Goal: Task Accomplishment & Management: Manage account settings

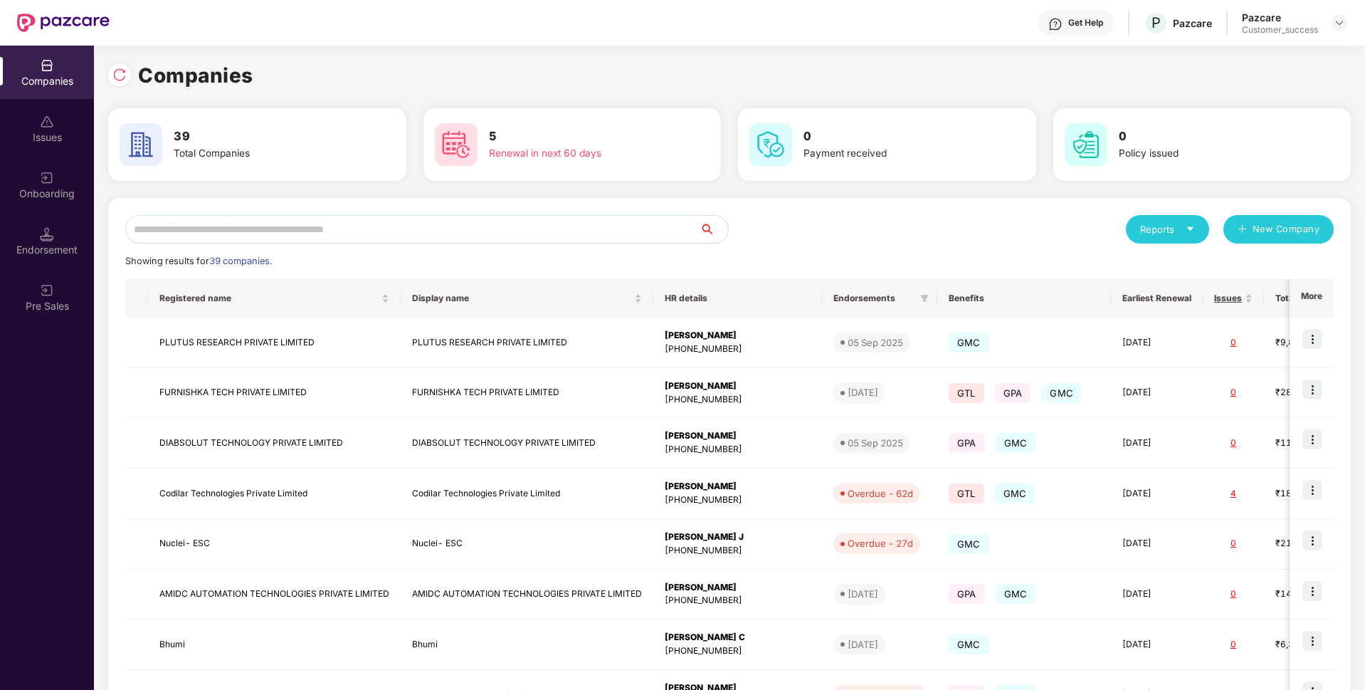
click at [461, 231] on input "text" at bounding box center [412, 229] width 575 height 28
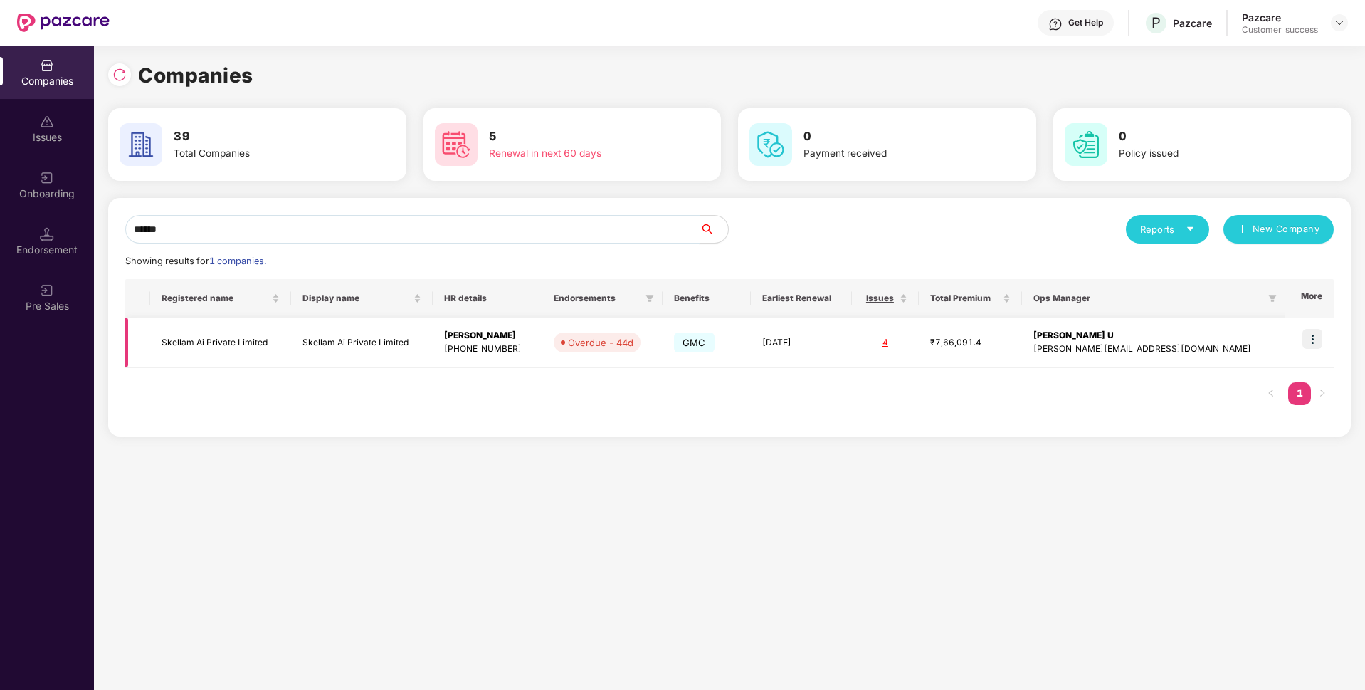
type input "******"
click at [0, 271] on div "Companies Issues Onboarding Endorsement Pre Sales Companies 39 Total Companies …" at bounding box center [682, 368] width 1365 height 644
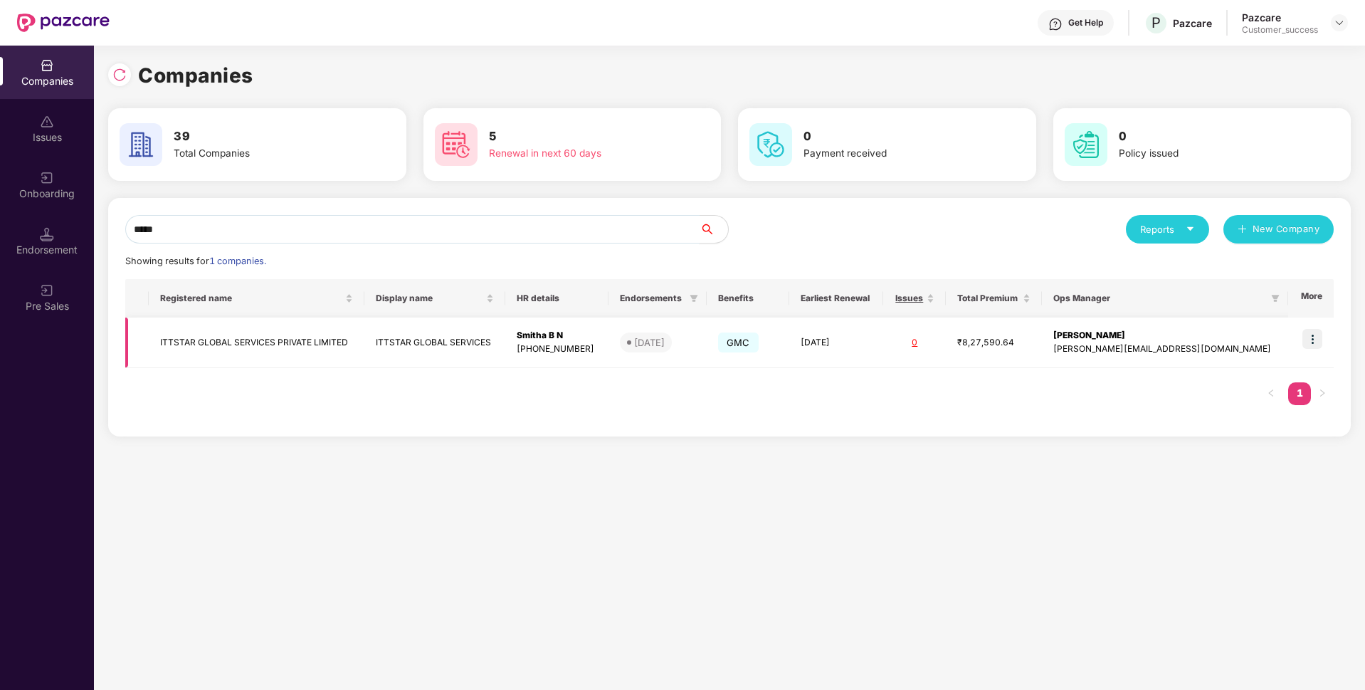
type input "*****"
click at [1309, 337] on img at bounding box center [1313, 339] width 20 height 20
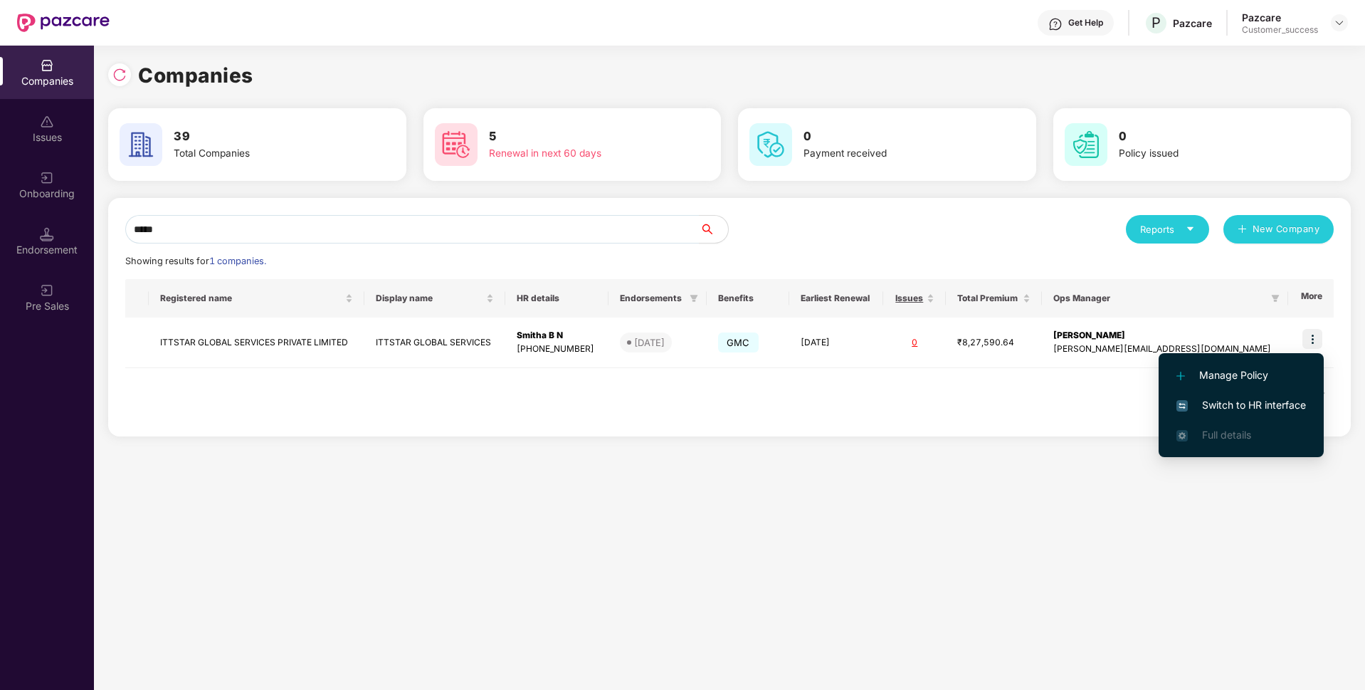
click at [1214, 408] on span "Switch to HR interface" at bounding box center [1242, 405] width 130 height 16
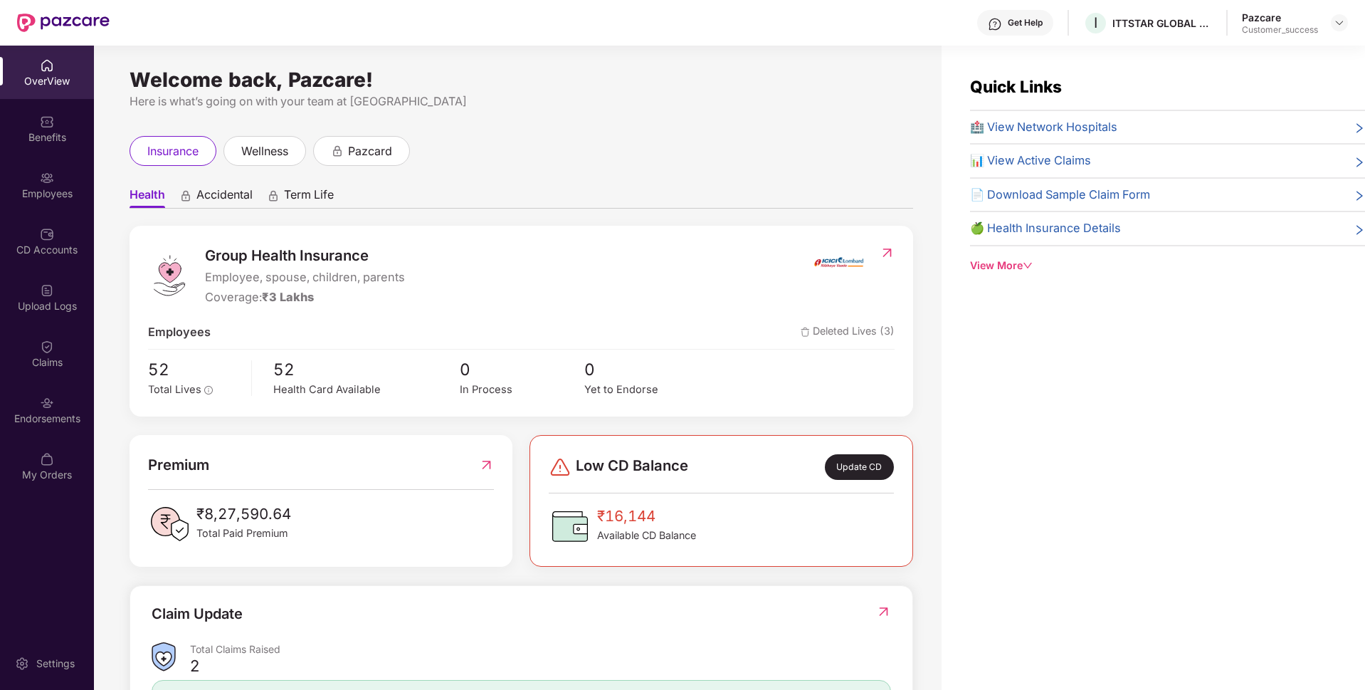
click at [0, 169] on div "Employees" at bounding box center [47, 184] width 94 height 53
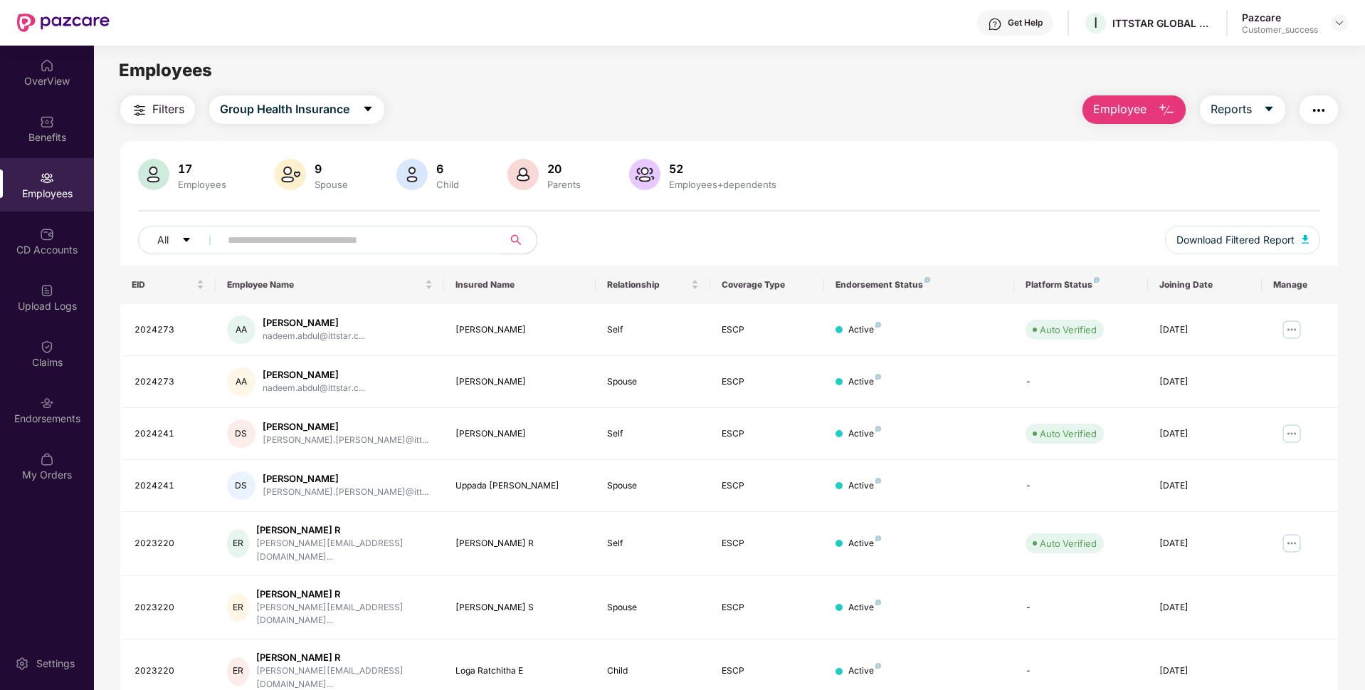
click at [0, 169] on div "Employees" at bounding box center [47, 184] width 94 height 53
click at [26, 176] on div "Employees" at bounding box center [47, 184] width 94 height 53
click at [41, 423] on div "Endorsements" at bounding box center [47, 418] width 94 height 14
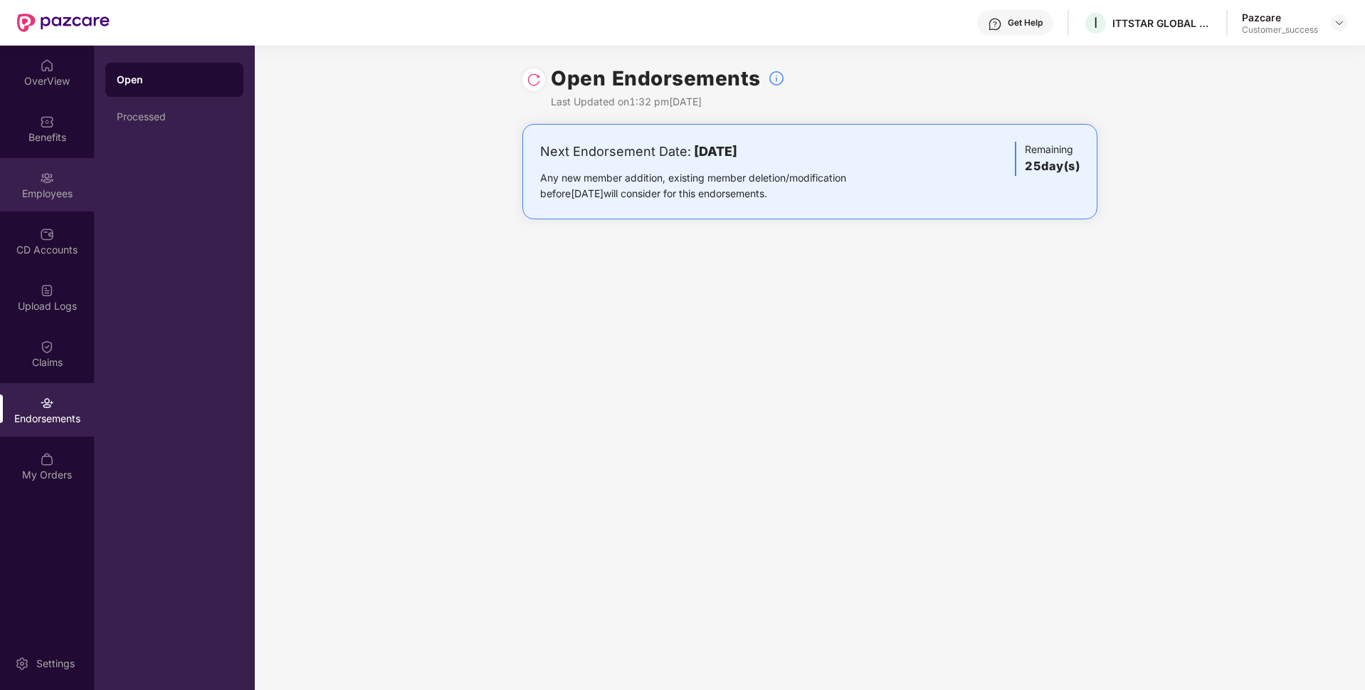
click at [52, 189] on div "Employees" at bounding box center [47, 194] width 94 height 14
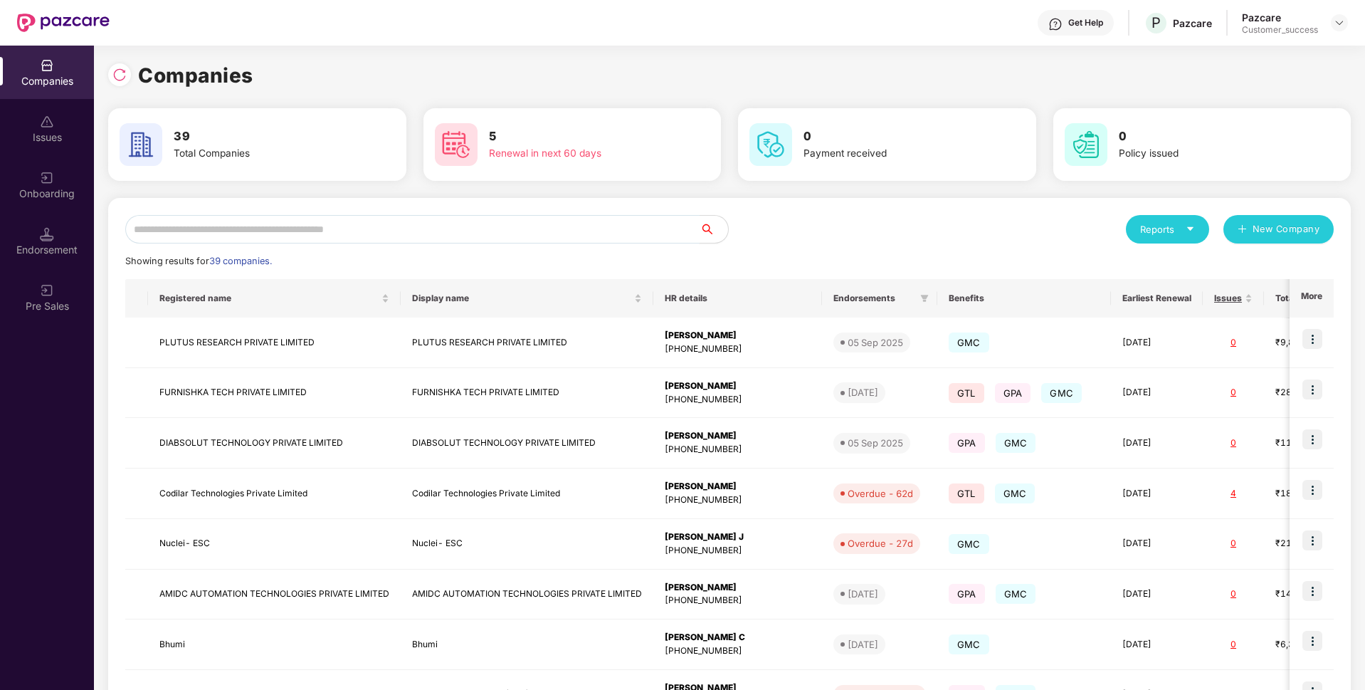
click at [481, 222] on input "text" at bounding box center [412, 229] width 575 height 28
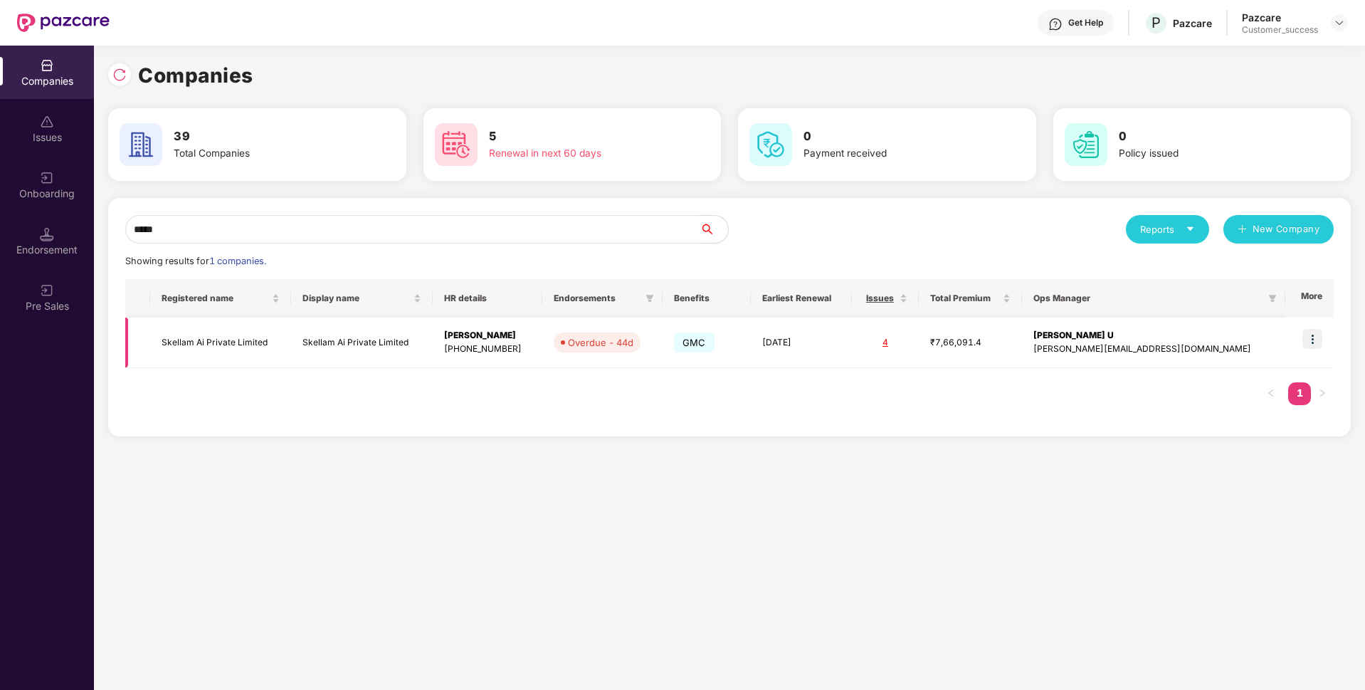
type input "*****"
click at [1313, 341] on img at bounding box center [1313, 339] width 20 height 20
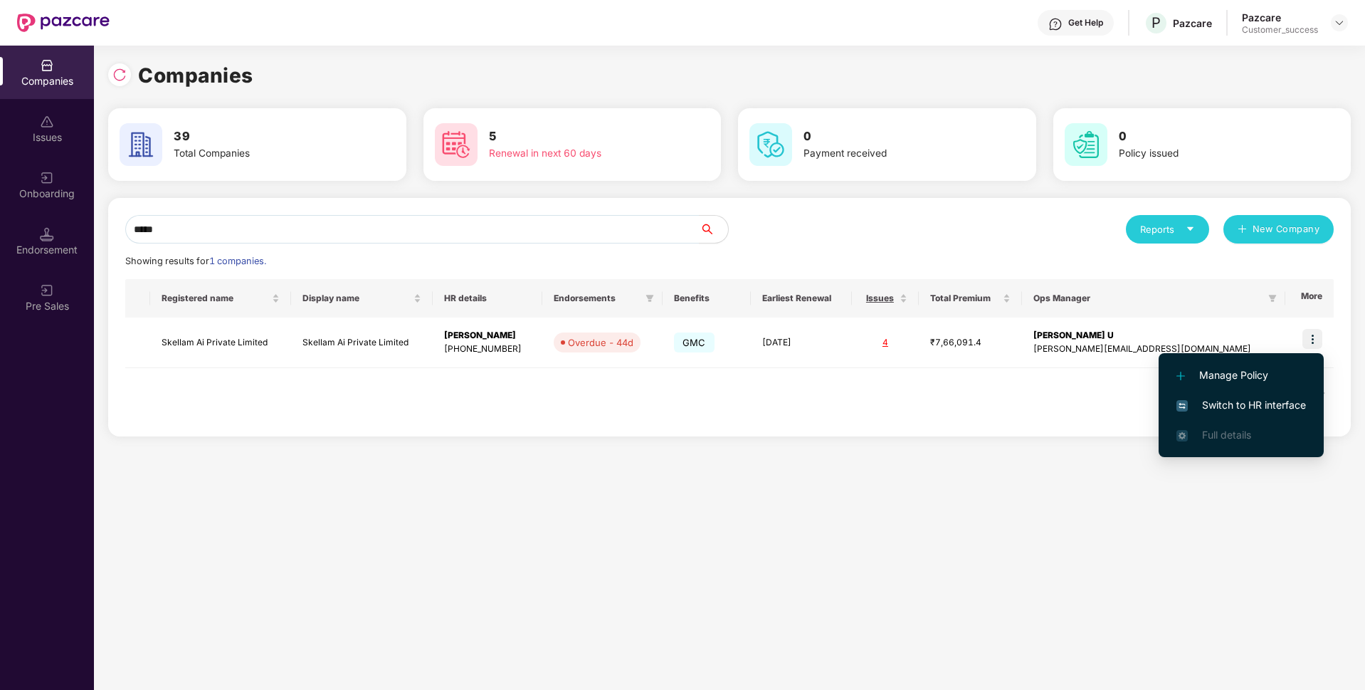
click at [1202, 397] on li "Switch to HR interface" at bounding box center [1241, 405] width 165 height 30
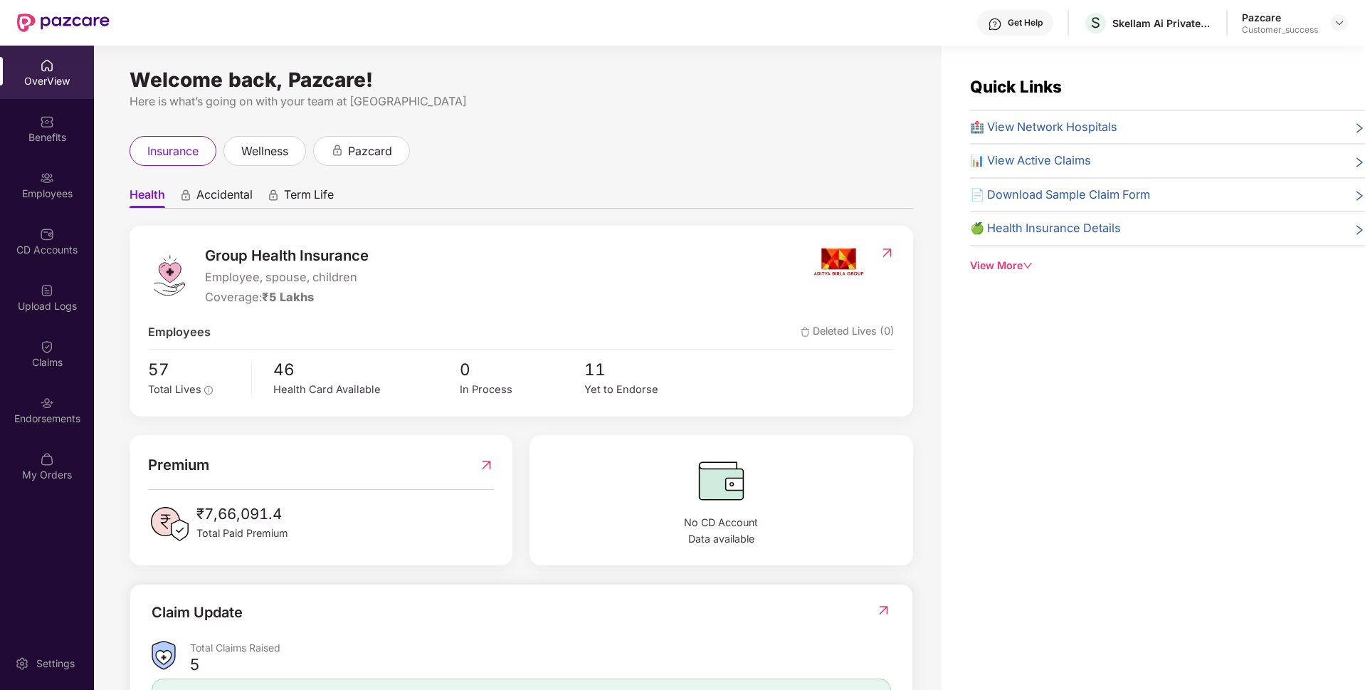
click at [4, 176] on div "Employees" at bounding box center [47, 184] width 94 height 53
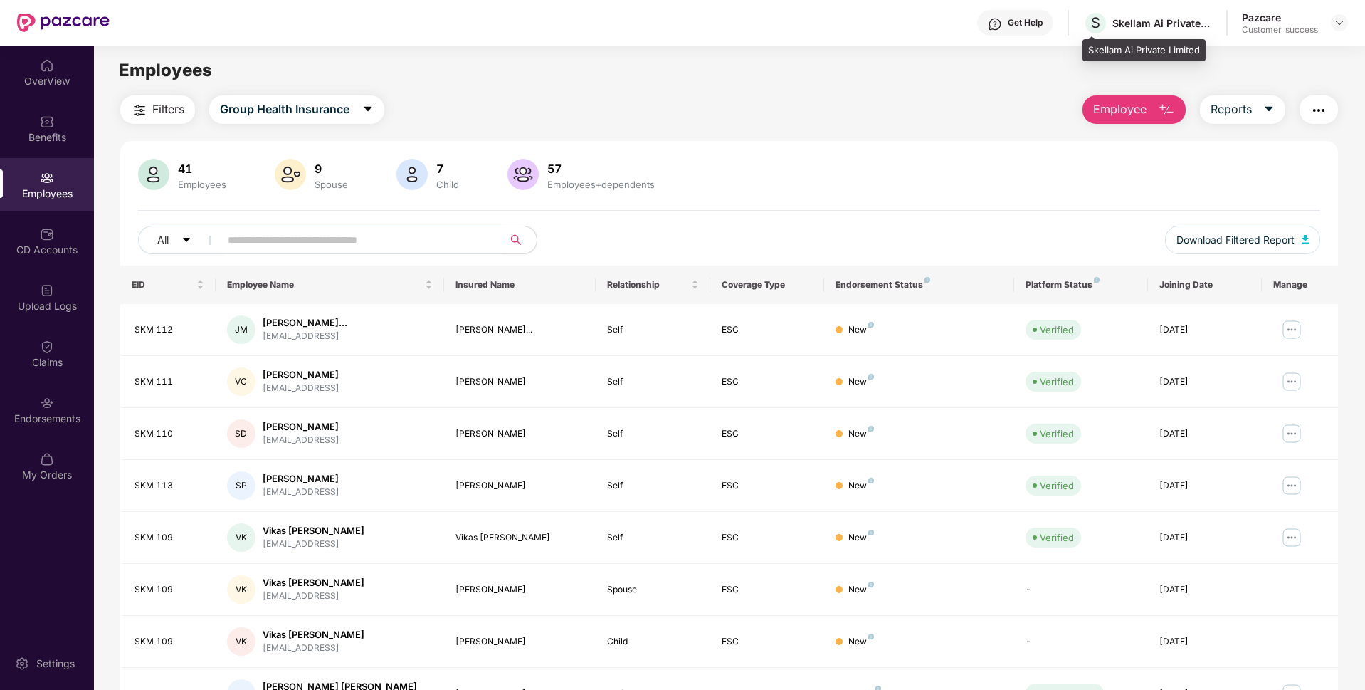
click at [1115, 47] on div "Skellam Ai Private Limited" at bounding box center [1144, 50] width 123 height 23
copy div "Skellam Ai Private Limited"
